Goal: Navigation & Orientation: Find specific page/section

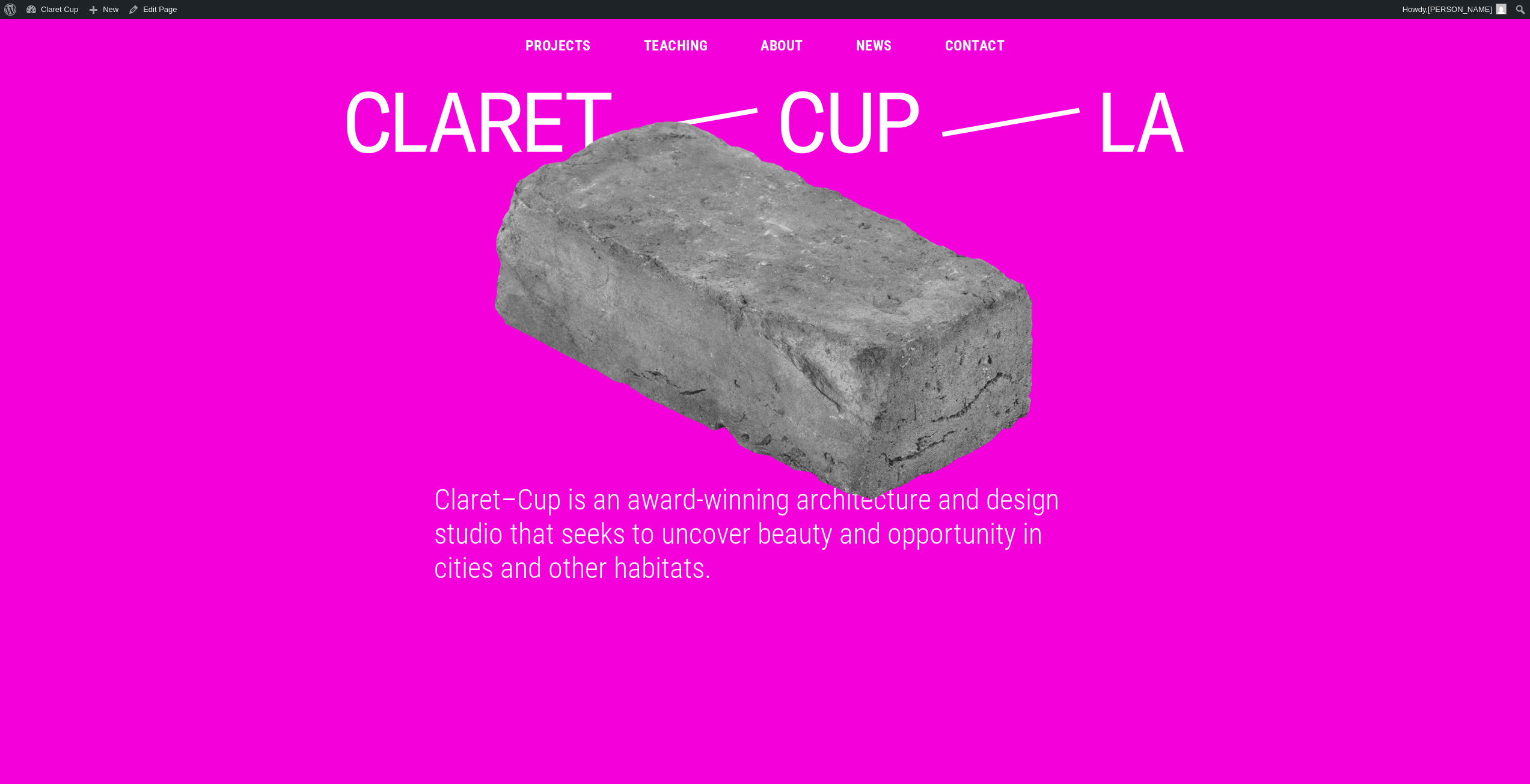
click at [785, 45] on link "About" at bounding box center [781, 46] width 42 height 15
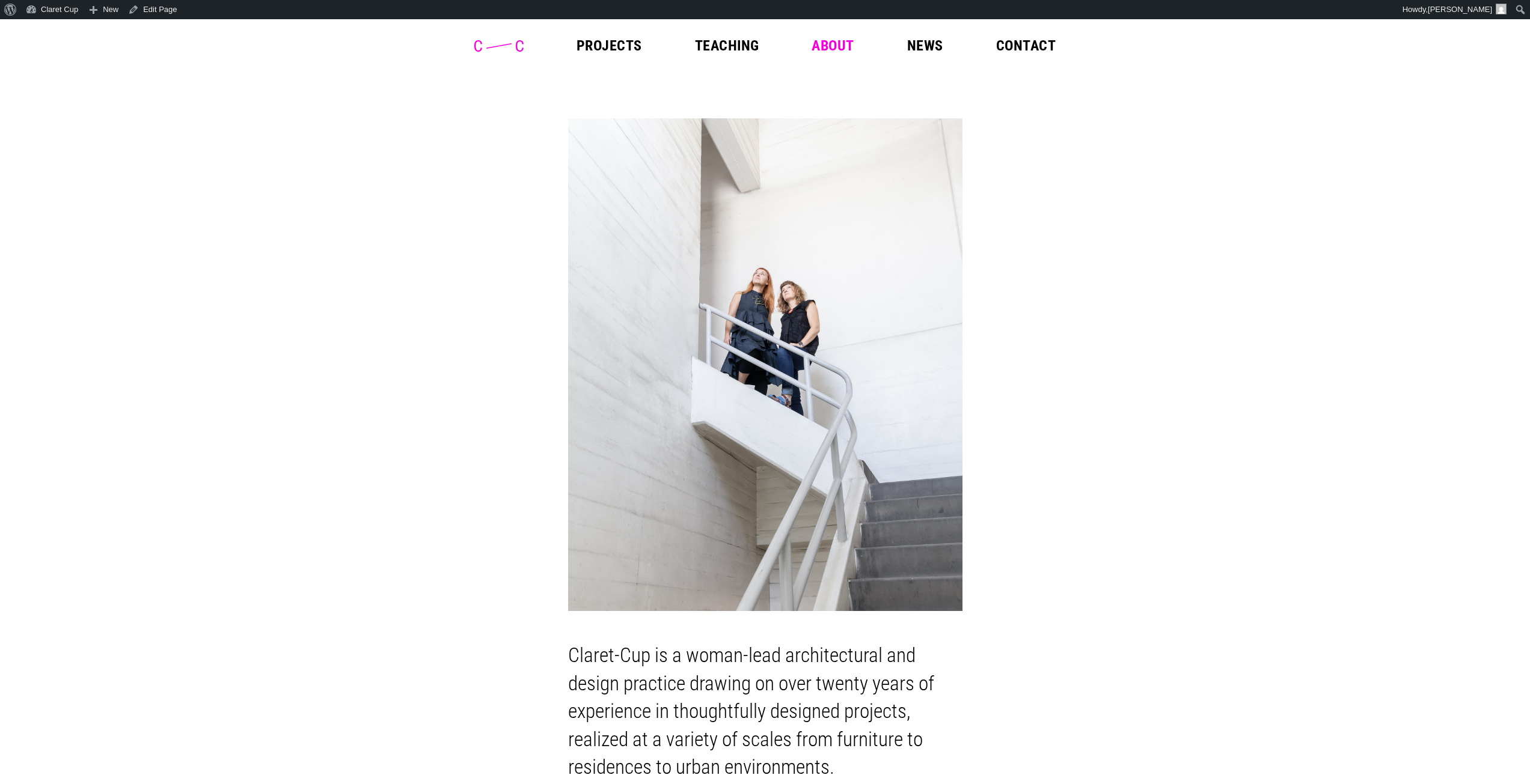
drag, startPoint x: 128, startPoint y: 115, endPoint x: 116, endPoint y: 69, distance: 47.5
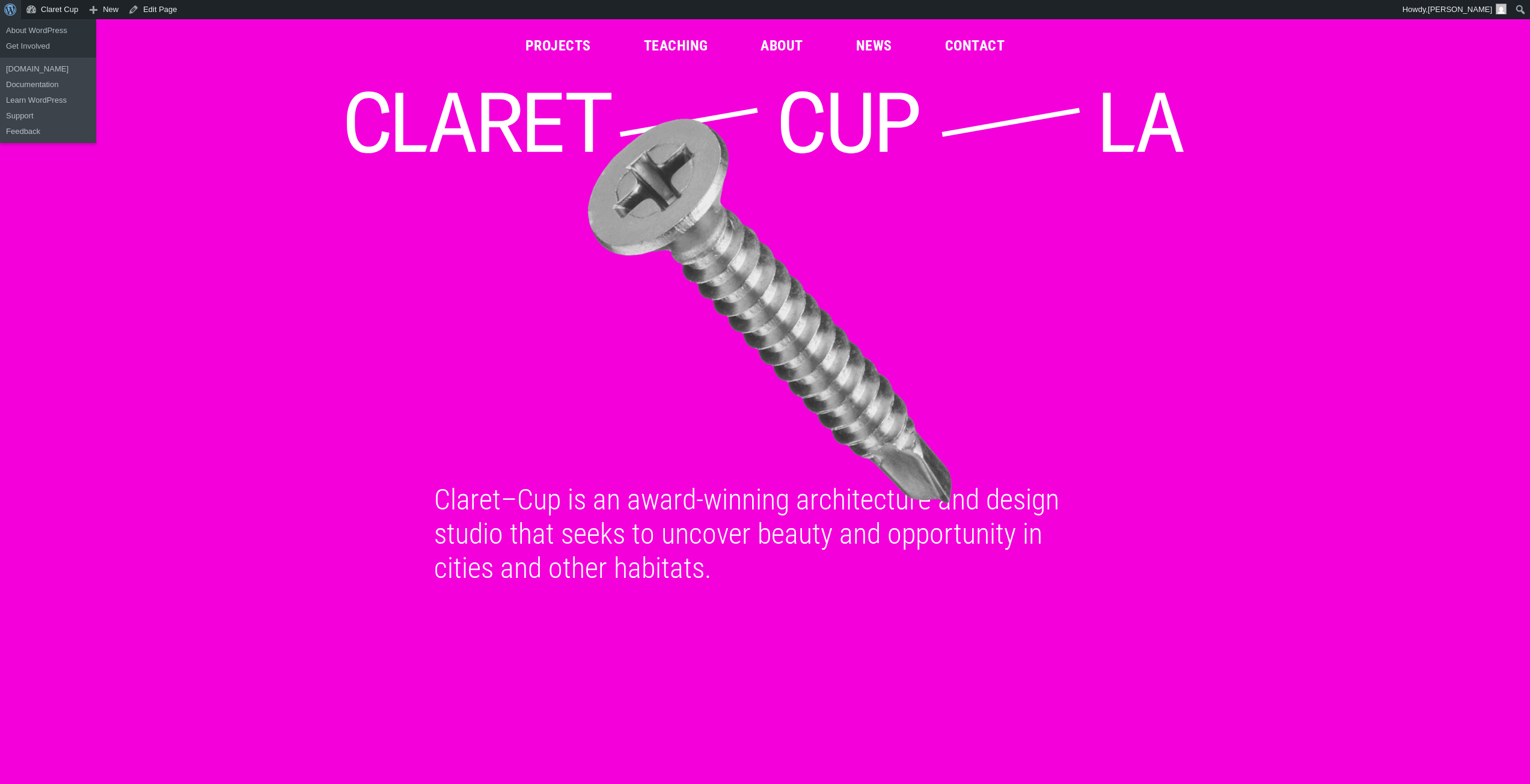
click at [13, 6] on span "Toolbar" at bounding box center [9, 9] width 9 height 17
